Goal: Task Accomplishment & Management: Manage account settings

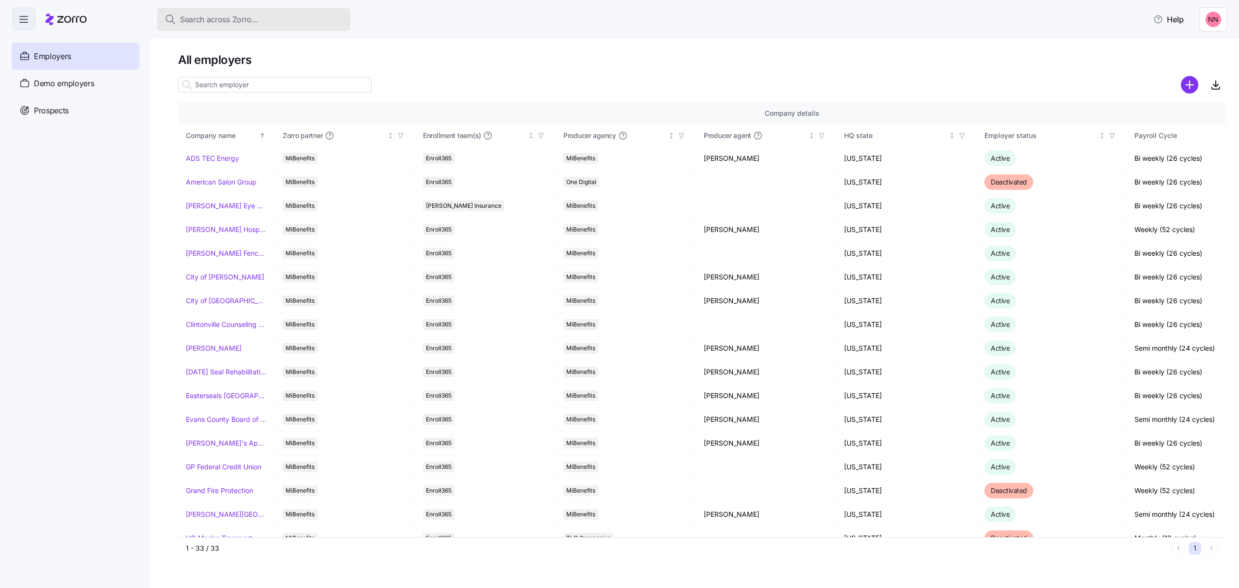
click at [254, 15] on span "Search across Zorro..." at bounding box center [219, 20] width 78 height 12
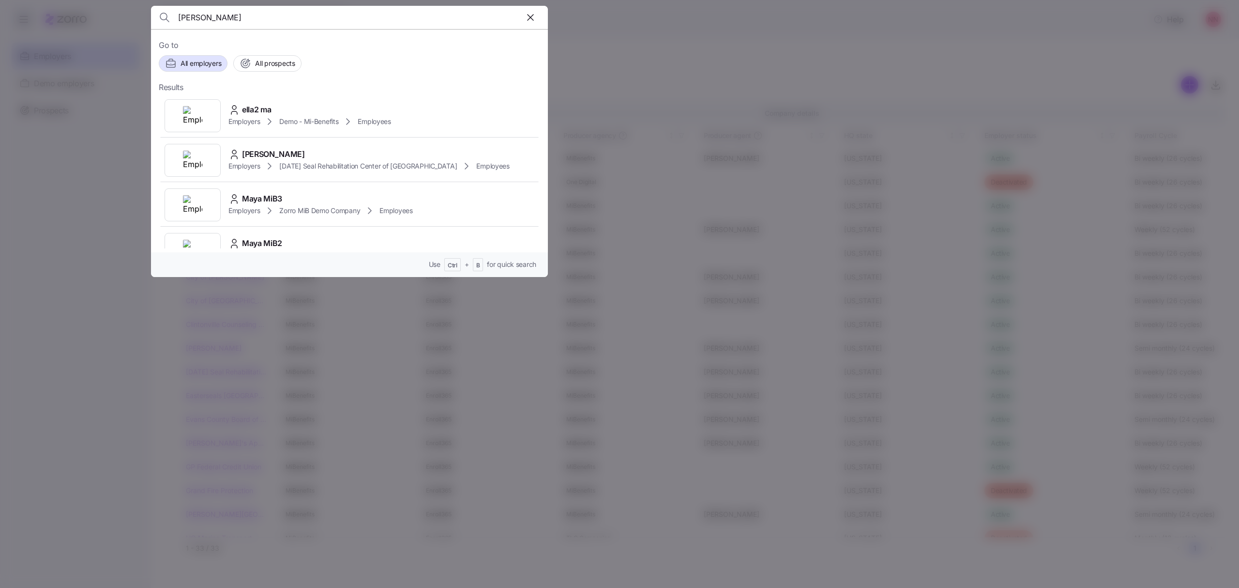
type input "[PERSON_NAME]"
click at [281, 111] on span "[PERSON_NAME]" at bounding box center [273, 110] width 63 height 12
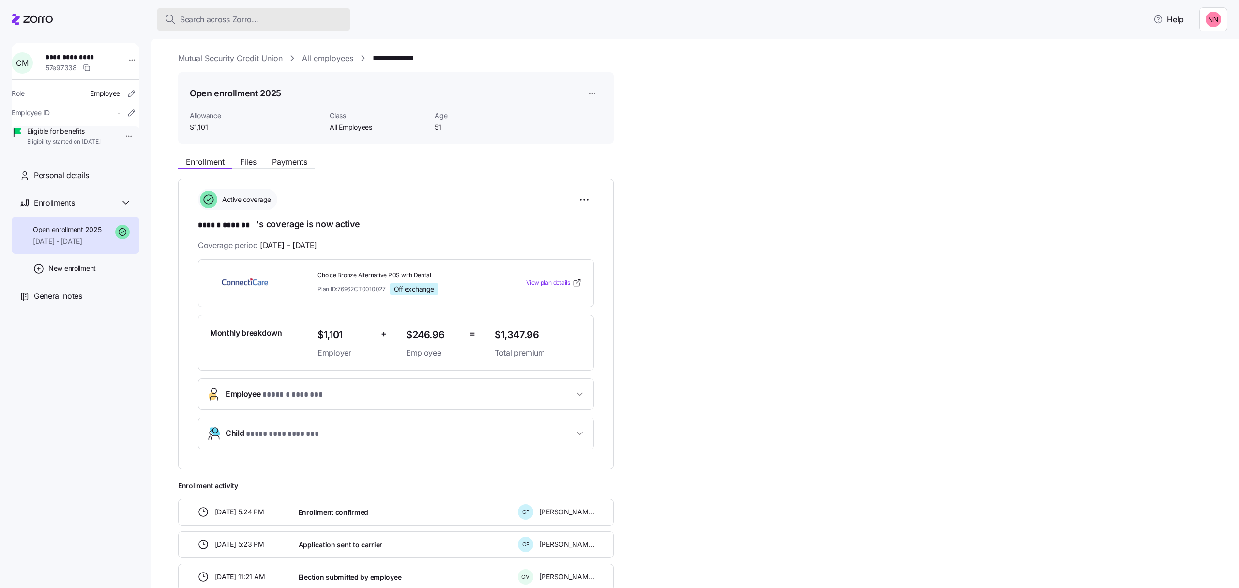
click at [244, 14] on span "Search across Zorro..." at bounding box center [219, 20] width 78 height 12
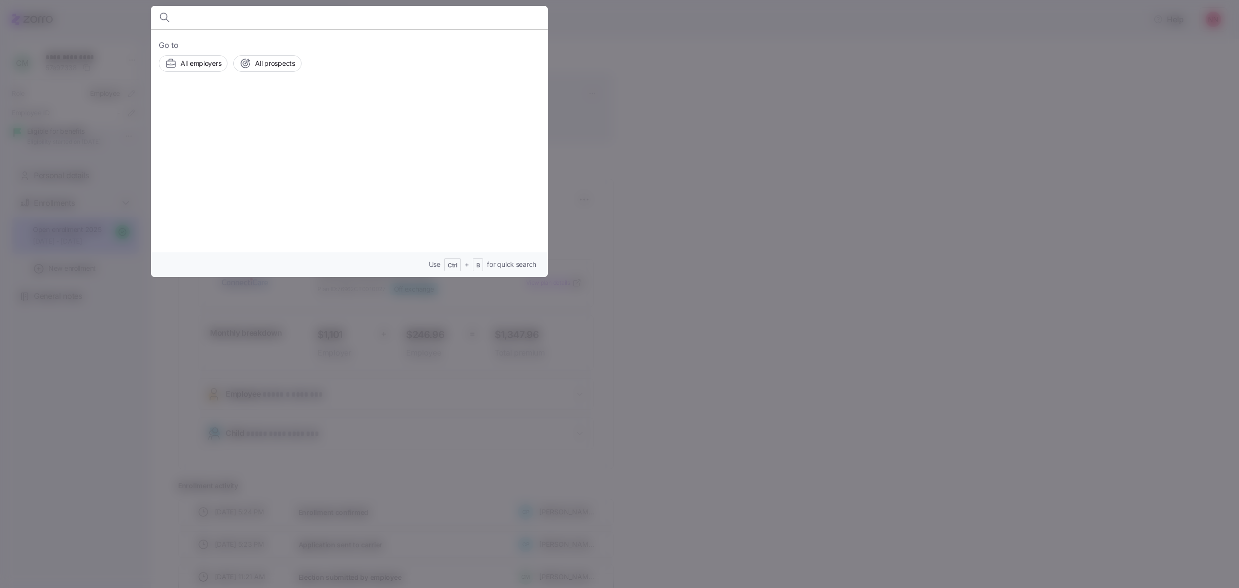
click at [206, 23] on input at bounding box center [302, 17] width 248 height 23
type input "[PERSON_NAME]"
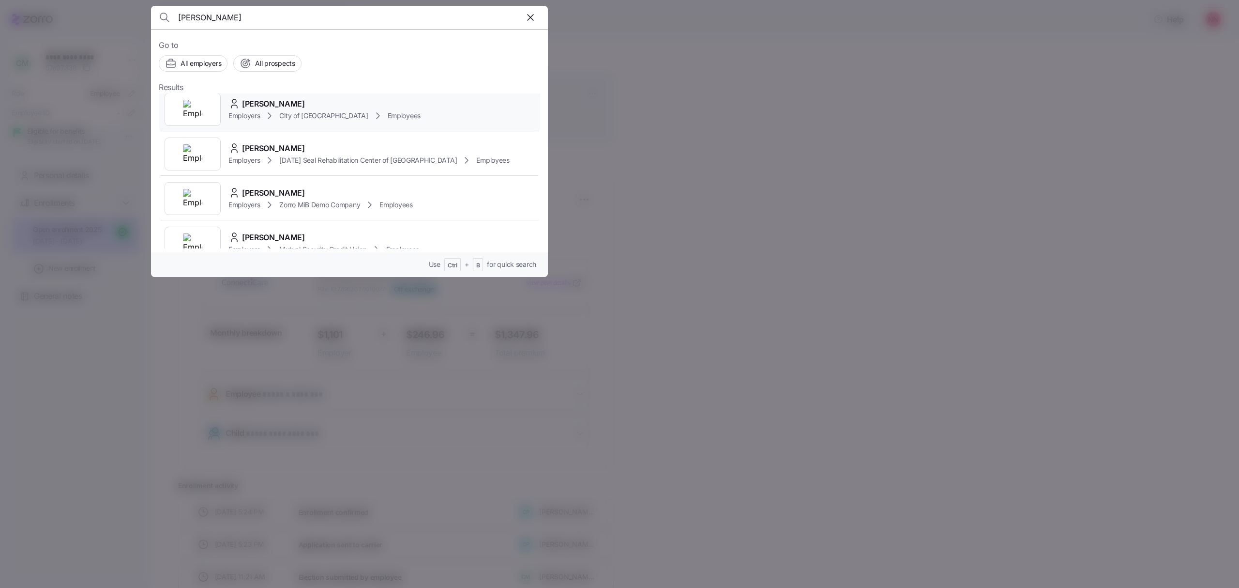
scroll to position [129, 0]
click at [294, 229] on div "[PERSON_NAME]" at bounding box center [323, 235] width 191 height 12
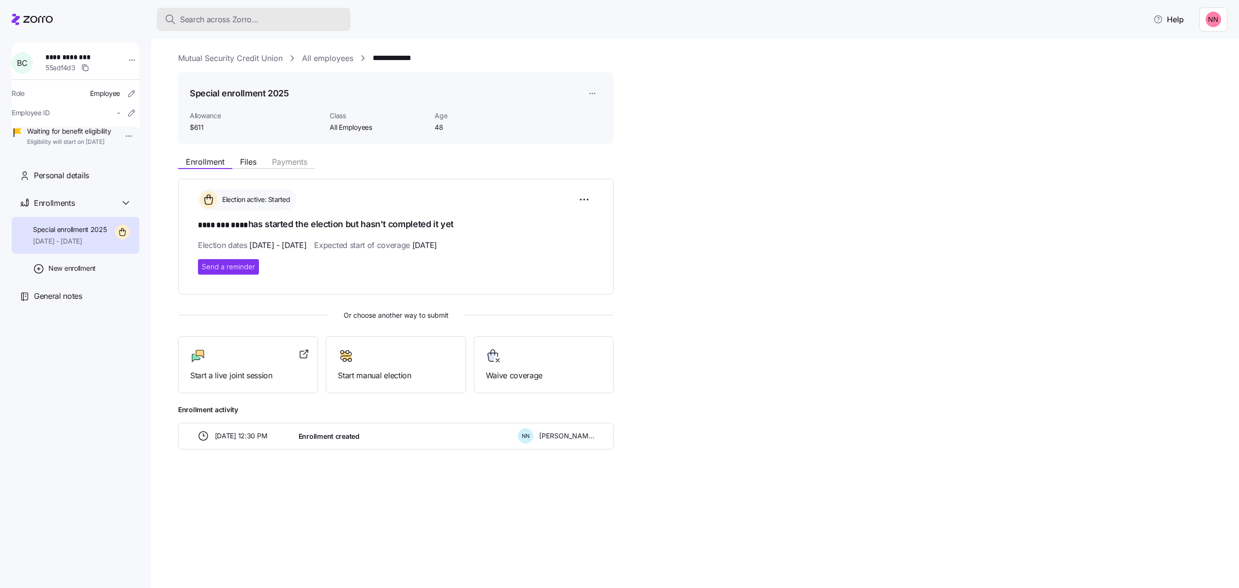
click at [246, 14] on span "Search across Zorro..." at bounding box center [219, 20] width 78 height 12
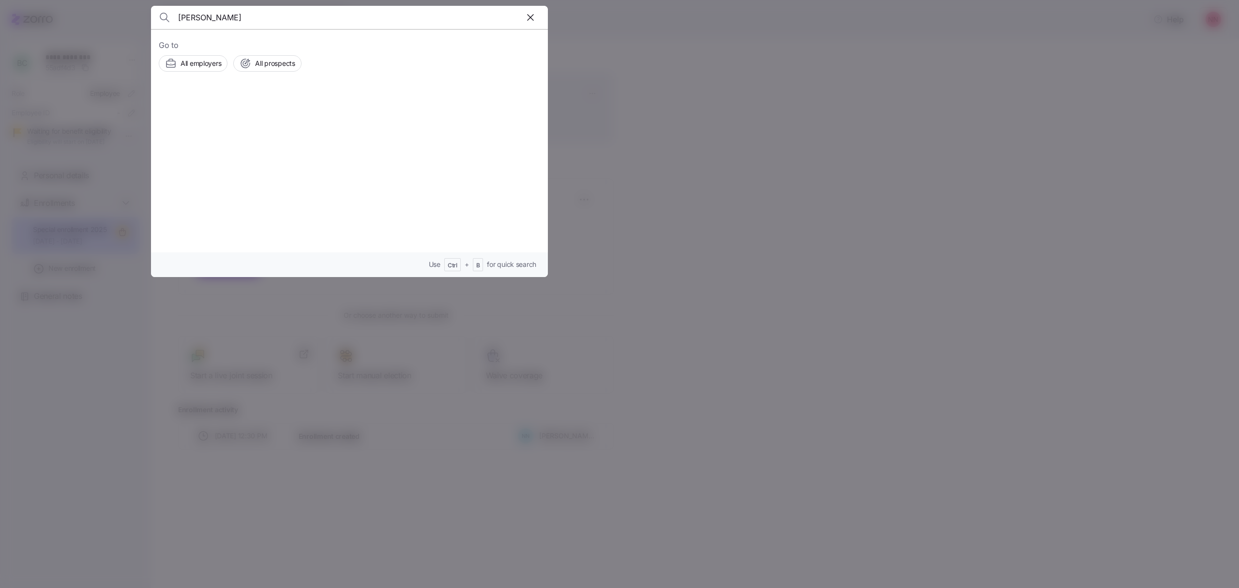
type input "[PERSON_NAME]"
click at [268, 102] on div "[PERSON_NAME] Employers [PERSON_NAME] Hospitality Employees" at bounding box center [349, 115] width 381 height 45
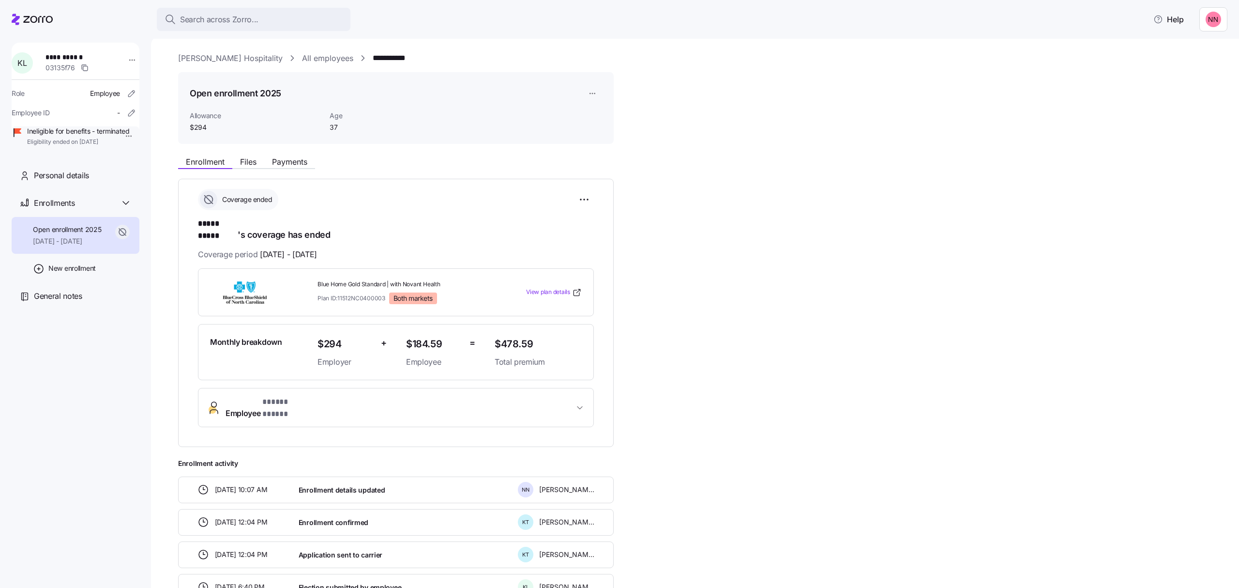
scroll to position [55, 0]
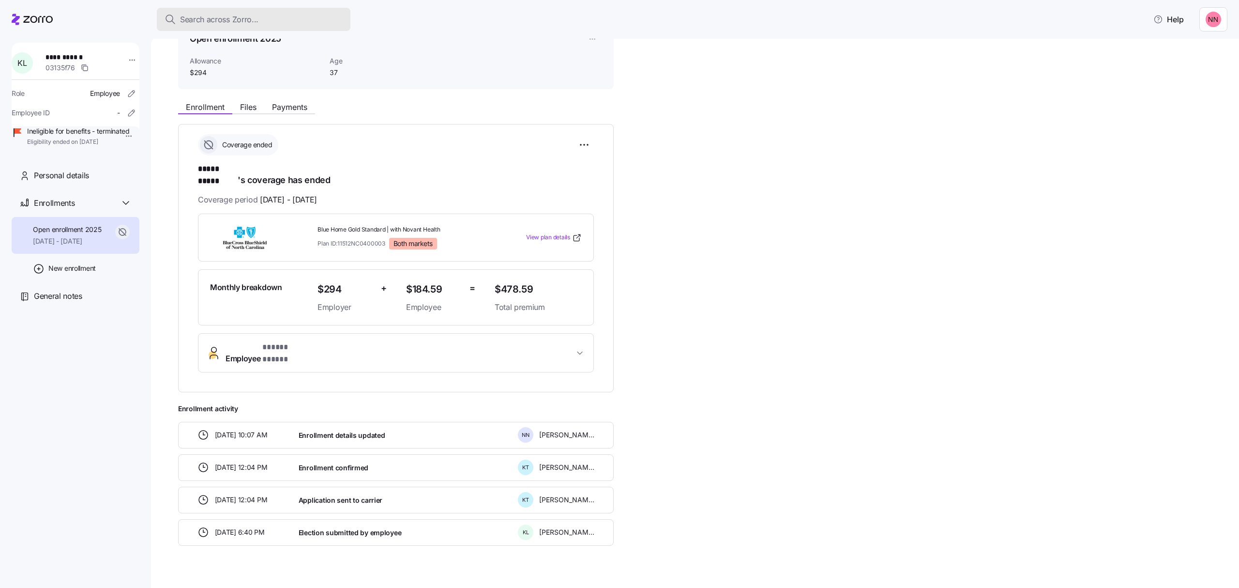
click at [279, 18] on div "Search across Zorro..." at bounding box center [254, 20] width 178 height 12
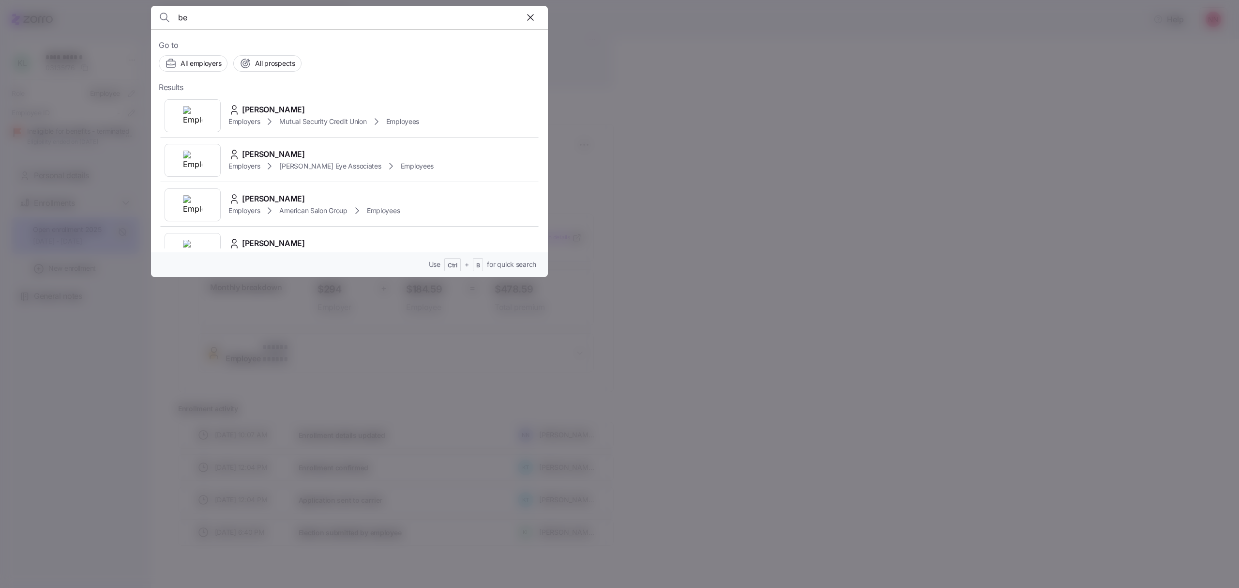
type input "b"
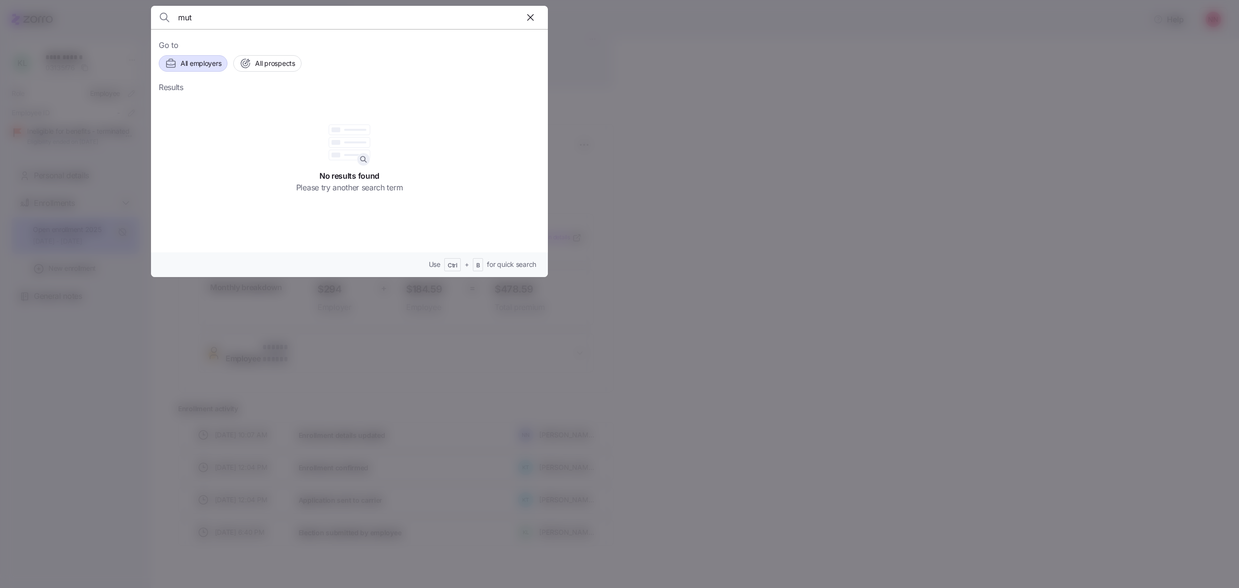
type input "mut"
click at [194, 66] on span "All employers" at bounding box center [201, 64] width 41 height 10
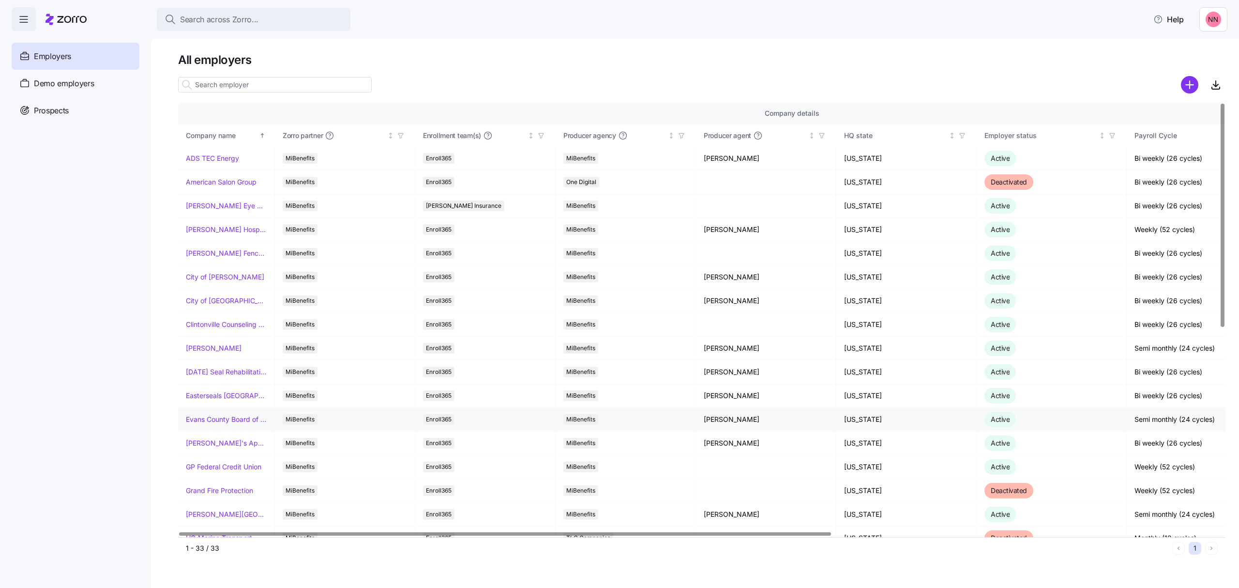
scroll to position [258, 0]
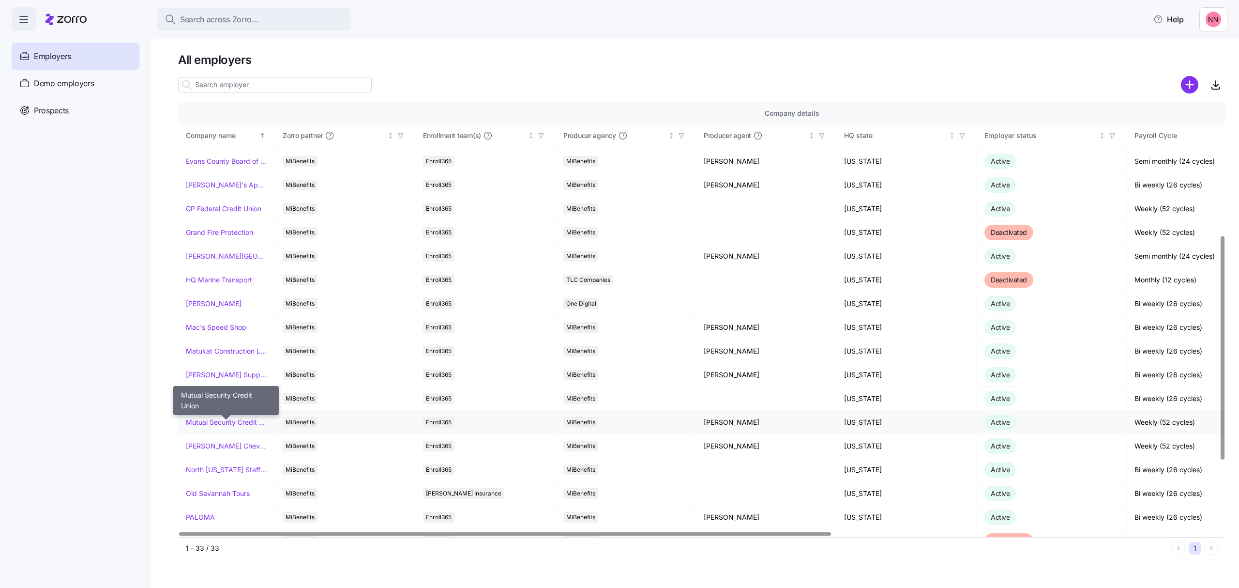
click at [224, 427] on link "Mutual Security Credit Union" at bounding box center [226, 422] width 81 height 10
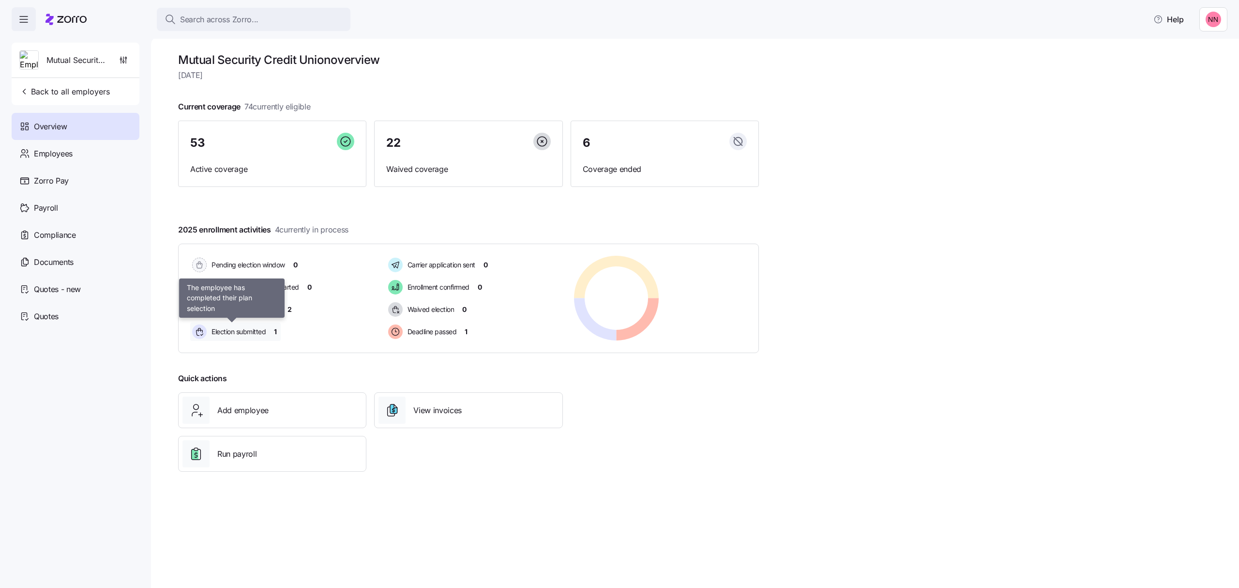
click at [226, 333] on span "Election submitted" at bounding box center [237, 332] width 57 height 10
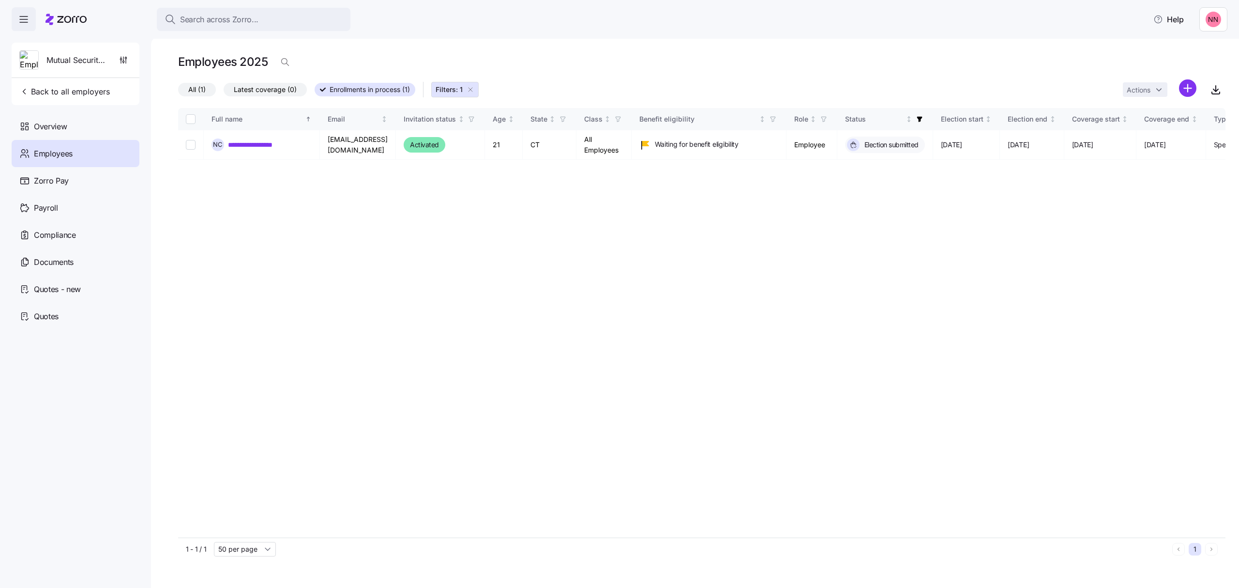
drag, startPoint x: 23, startPoint y: 10, endPoint x: 215, endPoint y: 251, distance: 308.0
click at [215, 251] on div "**********" at bounding box center [702, 322] width 1048 height 429
click at [474, 89] on icon "button" at bounding box center [471, 90] width 8 height 8
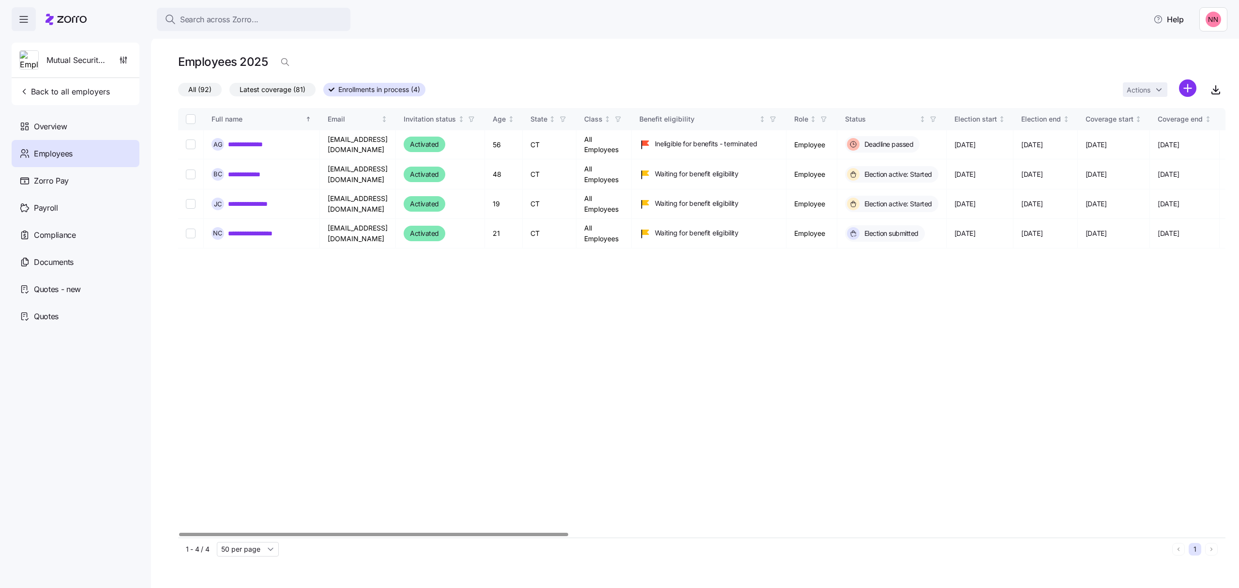
click at [382, 536] on div at bounding box center [373, 533] width 389 height 3
click at [257, 170] on link "**********" at bounding box center [250, 174] width 45 height 10
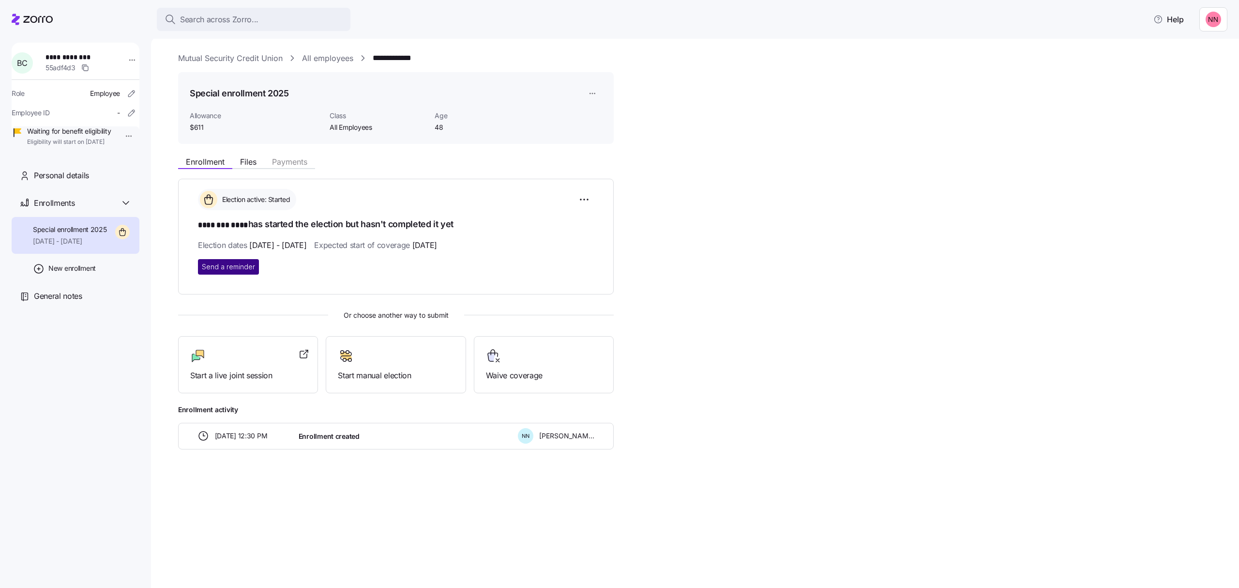
click at [233, 260] on button "Send a reminder" at bounding box center [228, 266] width 61 height 15
click at [258, 14] on div "Search across Zorro..." at bounding box center [254, 20] width 178 height 12
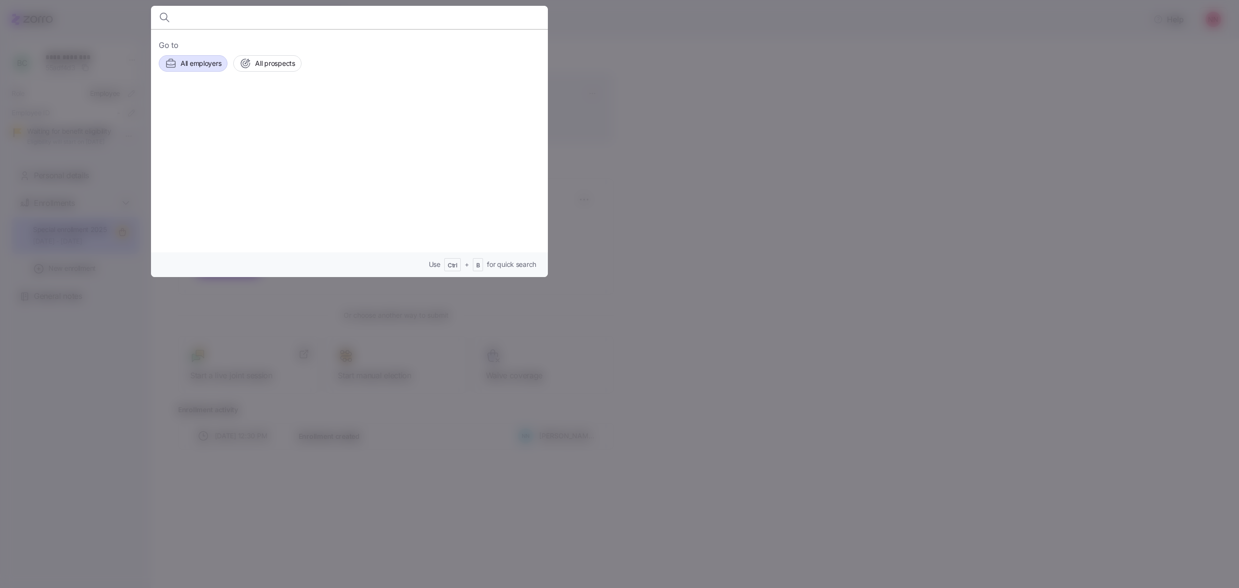
click at [194, 61] on span "All employers" at bounding box center [201, 64] width 41 height 10
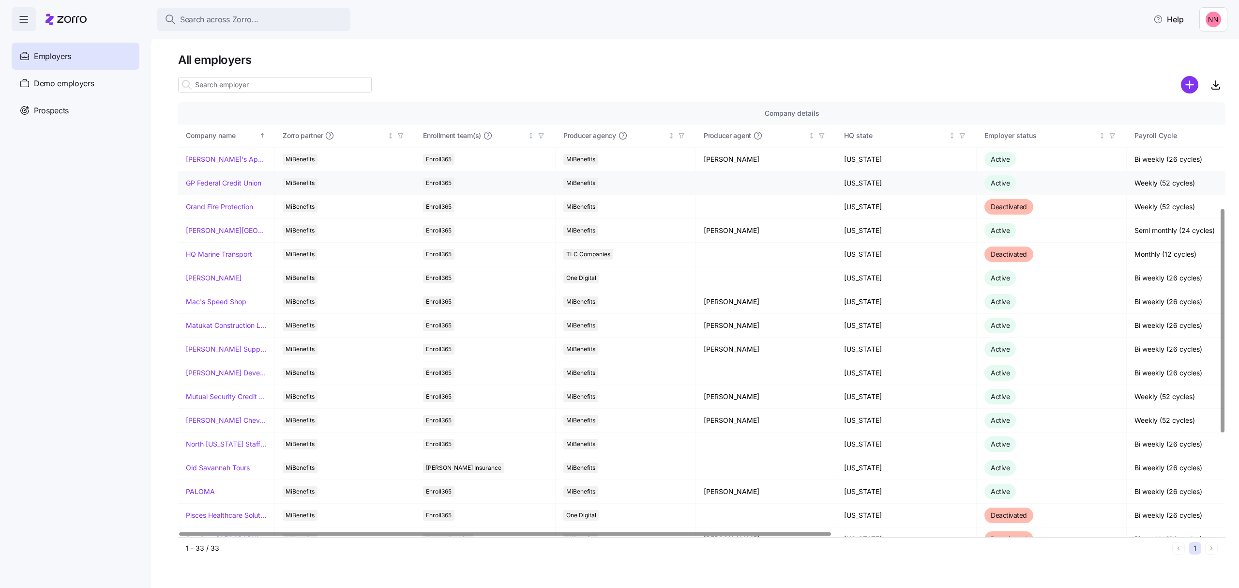
scroll to position [322, 0]
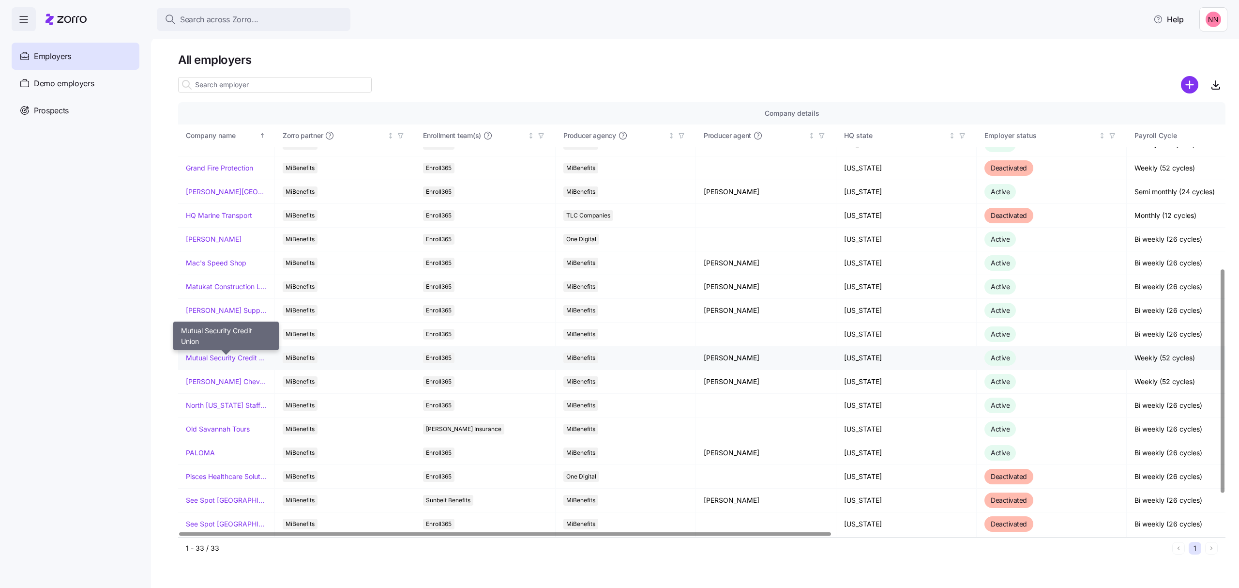
click at [220, 362] on link "Mutual Security Credit Union" at bounding box center [226, 358] width 81 height 10
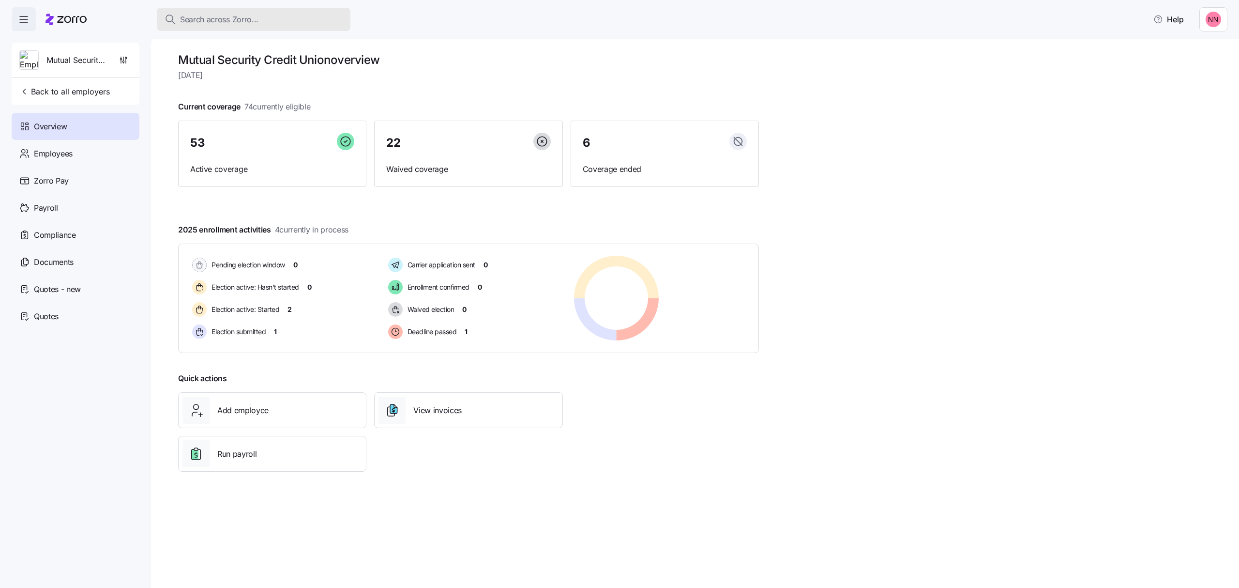
click at [230, 15] on span "Search across Zorro..." at bounding box center [219, 20] width 78 height 12
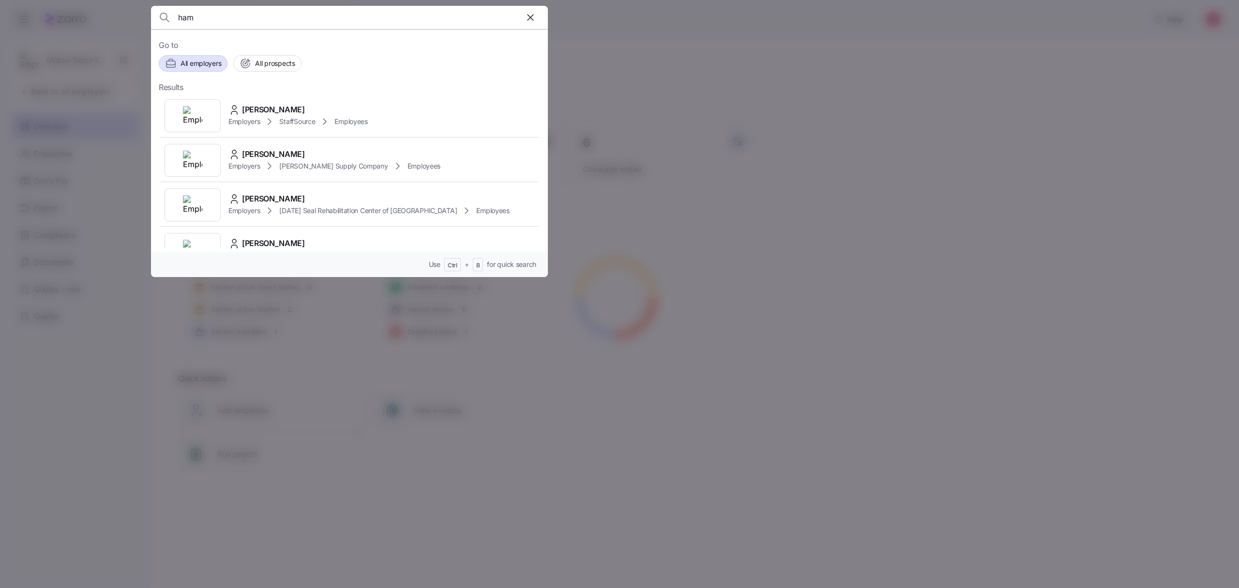
type input "ham"
click at [204, 61] on span "All employers" at bounding box center [201, 64] width 41 height 10
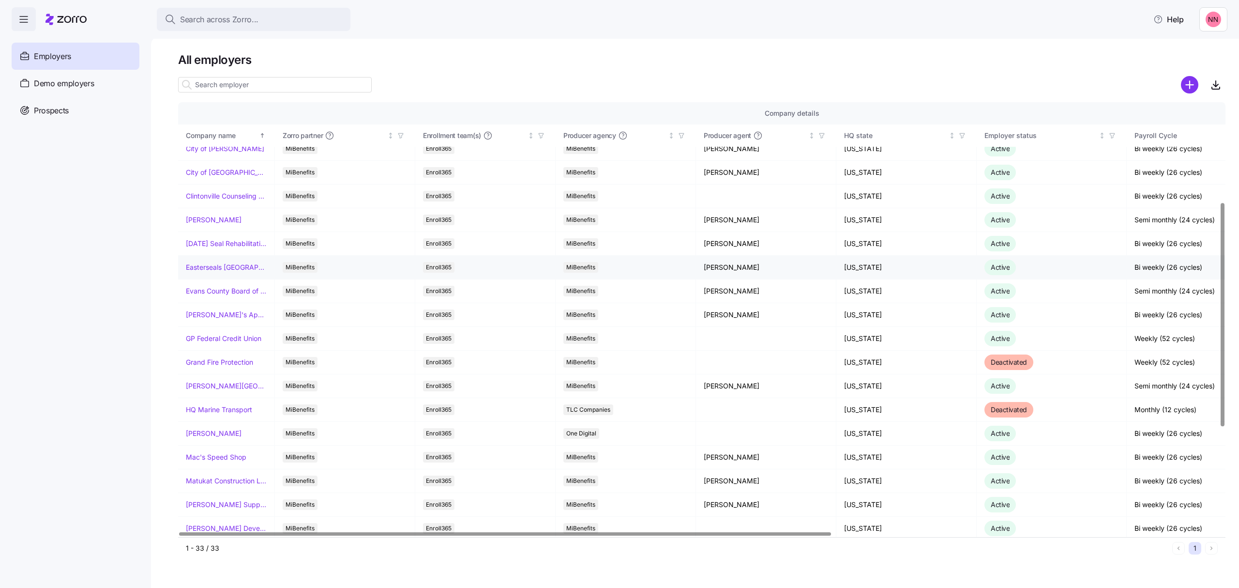
scroll to position [194, 0]
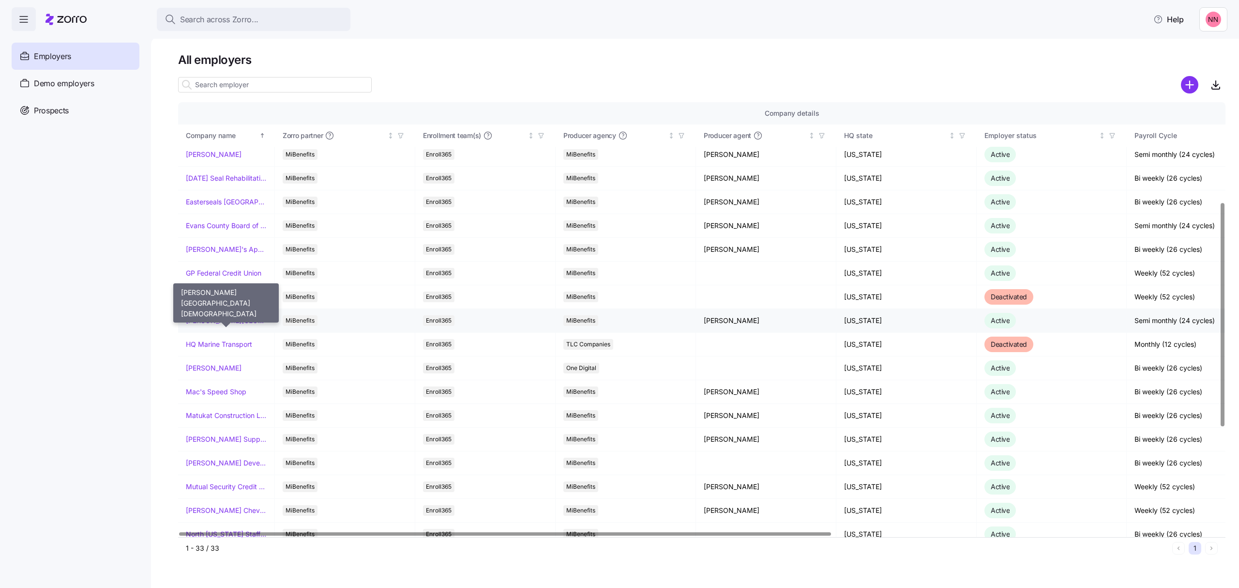
click at [228, 322] on link "[PERSON_NAME][GEOGRAPHIC_DATA][DEMOGRAPHIC_DATA]" at bounding box center [226, 321] width 81 height 10
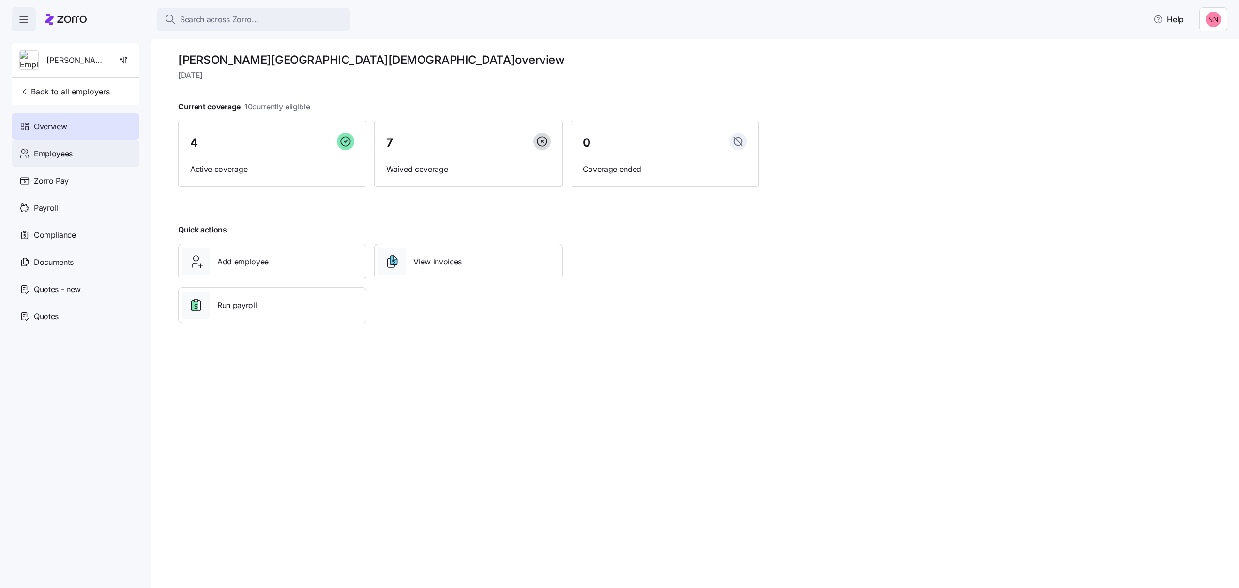
click at [56, 148] on span "Employees" at bounding box center [53, 154] width 39 height 12
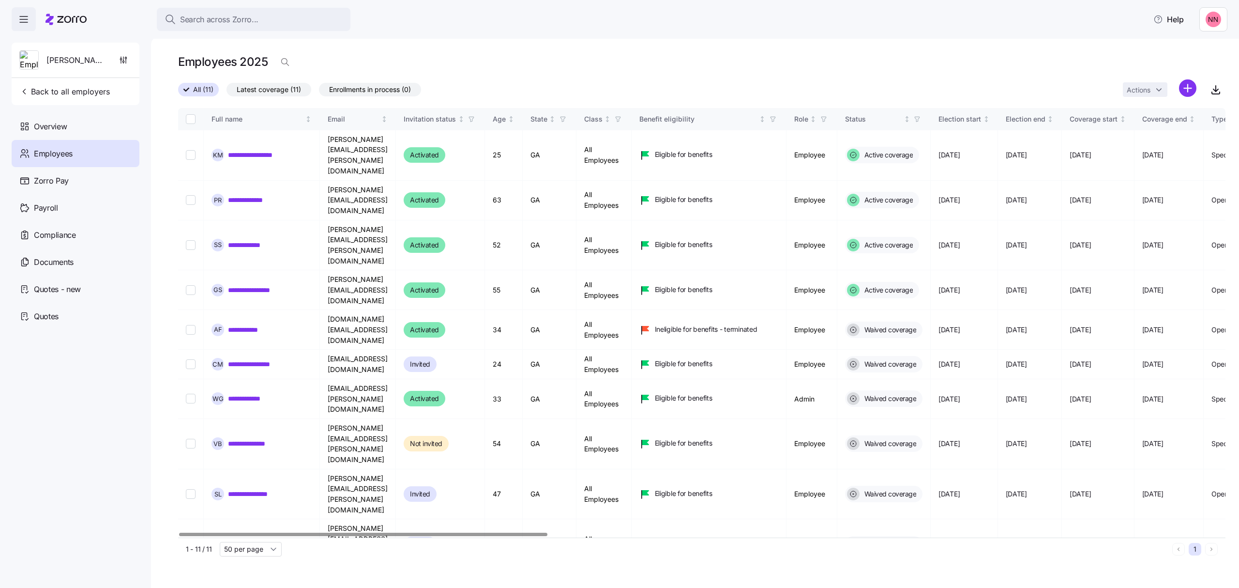
click at [287, 532] on div at bounding box center [363, 533] width 368 height 3
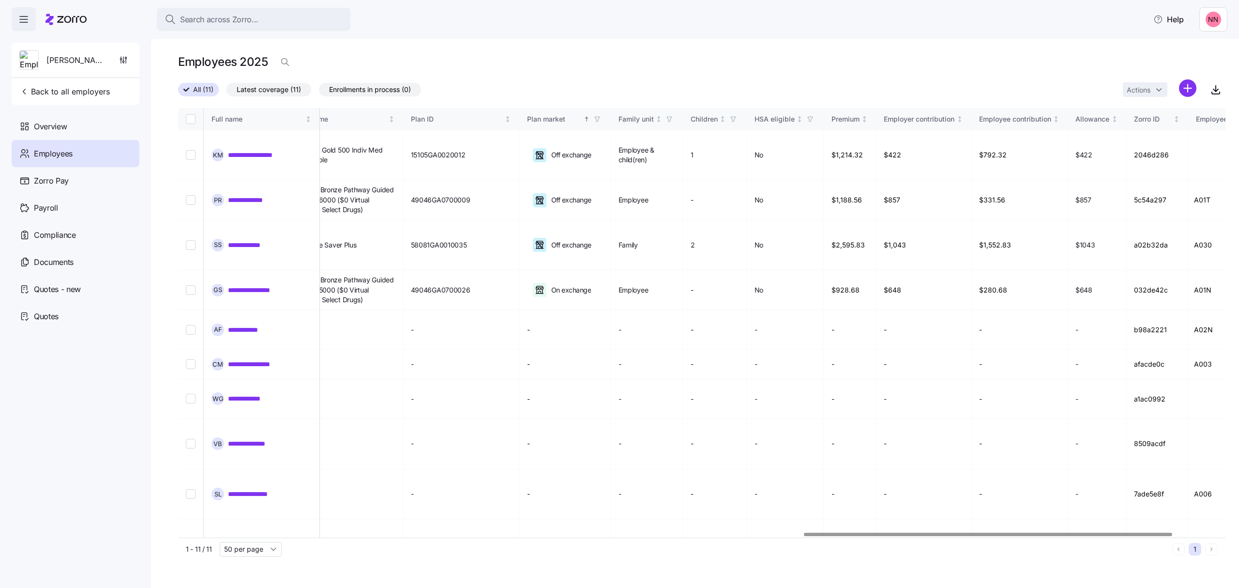
scroll to position [0, 1925]
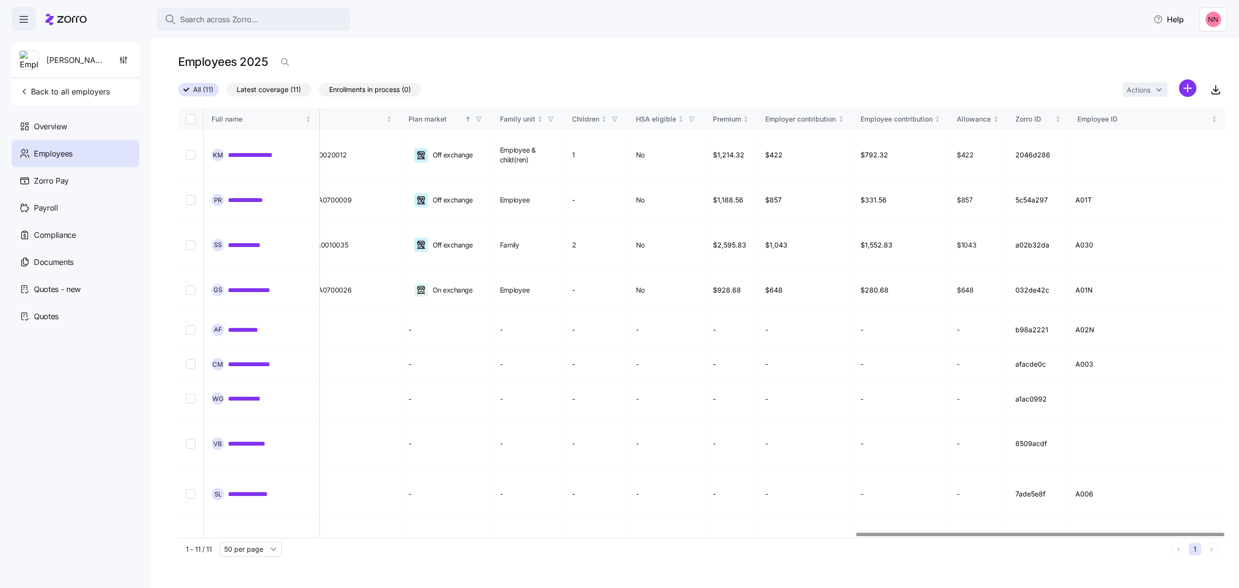
click at [1175, 532] on div at bounding box center [1040, 533] width 368 height 3
